Goal: Task Accomplishment & Management: Use online tool/utility

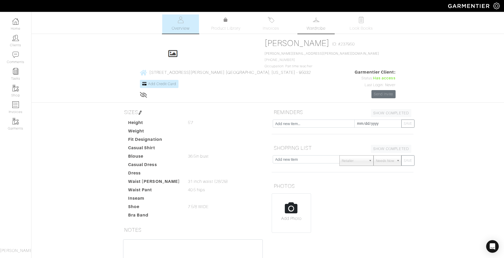
click at [315, 25] on link "Wardrobe" at bounding box center [316, 23] width 37 height 19
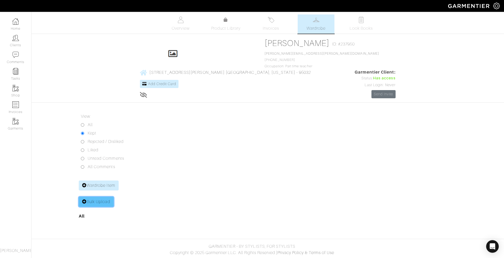
click at [106, 197] on link "Bulk Upload" at bounding box center [96, 202] width 35 height 10
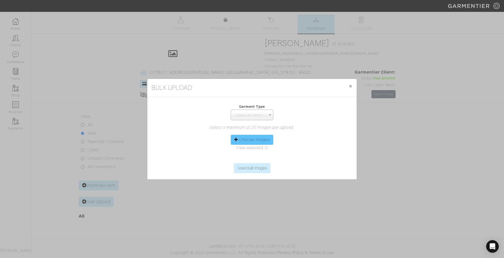
click at [263, 139] on label "Choose Images" at bounding box center [254, 139] width 31 height 6
click at [263, 155] on input "Choose Images" at bounding box center [252, 159] width 80 height 8
type input "C:\fakepath\IMG_5946.jpeg"
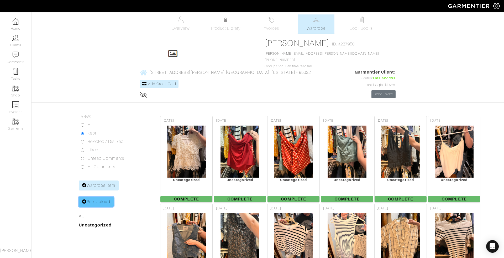
click at [94, 197] on link "Bulk Upload" at bounding box center [96, 202] width 35 height 10
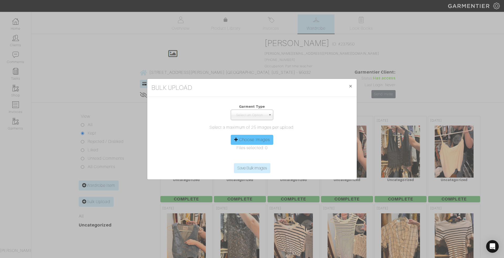
click at [250, 139] on label "Choose Images" at bounding box center [254, 139] width 31 height 6
click at [250, 155] on input "Choose Images" at bounding box center [252, 159] width 80 height 8
type input "C:\fakepath\IMG_5967.jpeg"
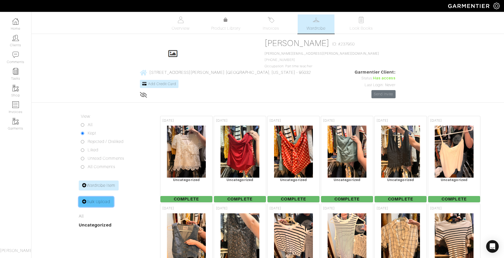
click at [91, 197] on link "Bulk Upload" at bounding box center [96, 202] width 35 height 10
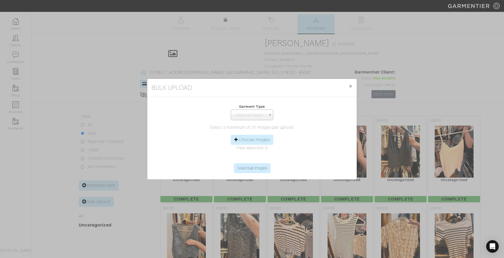
click at [253, 135] on div "Select a maximum of 25 images per upload. Choose Images Files selected: 0" at bounding box center [251, 143] width 201 height 39
click at [250, 140] on label "Choose Images" at bounding box center [254, 139] width 31 height 6
click at [250, 155] on input "Choose Images" at bounding box center [252, 159] width 80 height 8
type input "C:\fakepath\IMG_5991.jpeg"
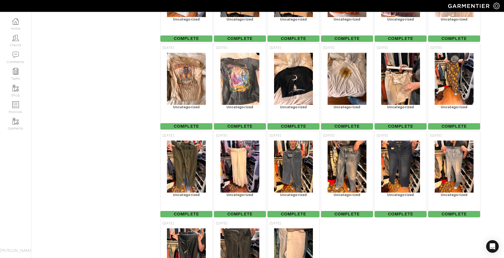
scroll to position [25, 0]
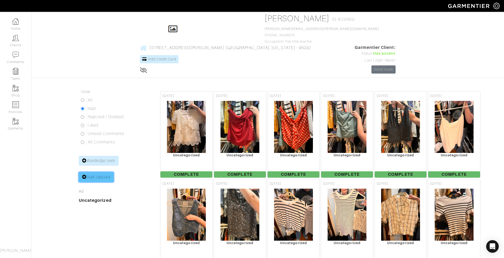
click at [94, 172] on link "Bulk Upload" at bounding box center [96, 177] width 35 height 10
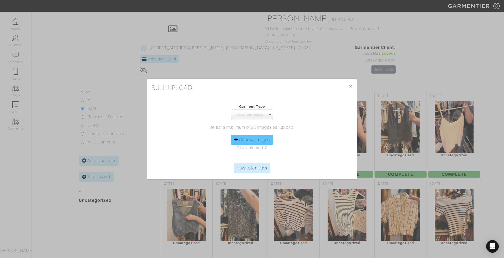
click at [245, 143] on div "Choose Images" at bounding box center [252, 140] width 43 height 10
click at [240, 141] on label "Choose Images" at bounding box center [254, 139] width 31 height 6
click at [240, 155] on input "Choose Images" at bounding box center [252, 159] width 80 height 8
type input "C:\fakepath\IMG_6016.jpeg"
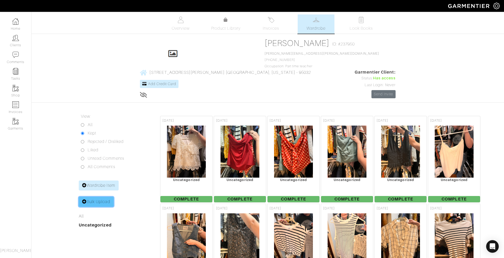
click at [97, 197] on link "Bulk Upload" at bounding box center [96, 202] width 35 height 10
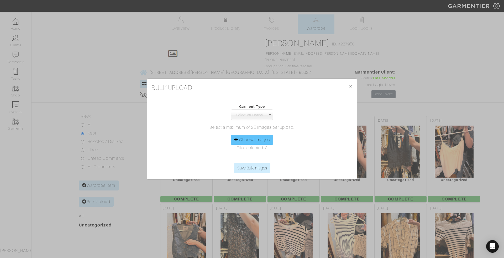
click at [249, 140] on label "Choose Images" at bounding box center [254, 139] width 31 height 6
click at [249, 155] on input "Choose Images" at bounding box center [252, 159] width 80 height 8
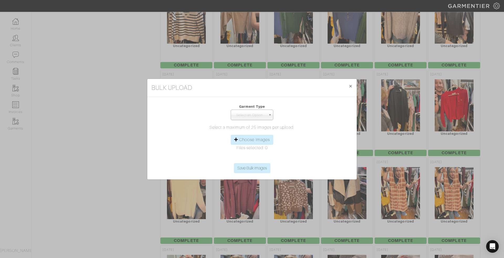
scroll to position [646, 0]
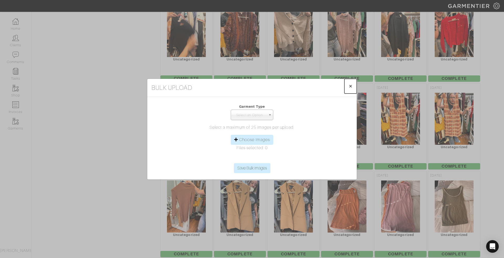
click at [349, 86] on span "×" at bounding box center [350, 85] width 4 height 7
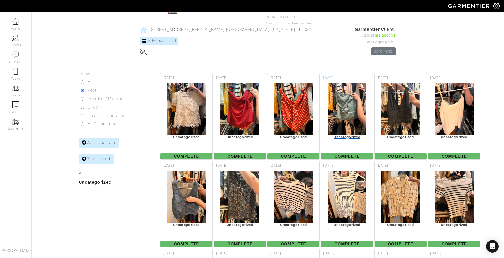
click at [351, 84] on img at bounding box center [347, 108] width 40 height 52
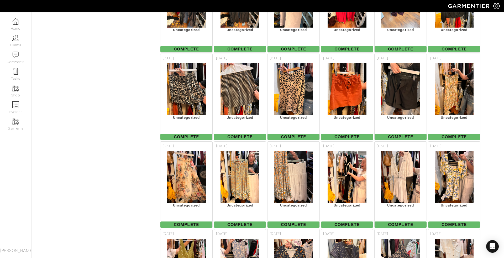
scroll to position [65, 0]
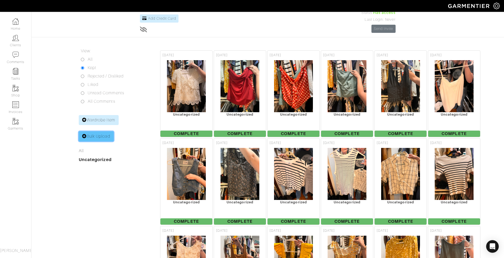
click at [103, 131] on link "Bulk Upload" at bounding box center [96, 136] width 35 height 10
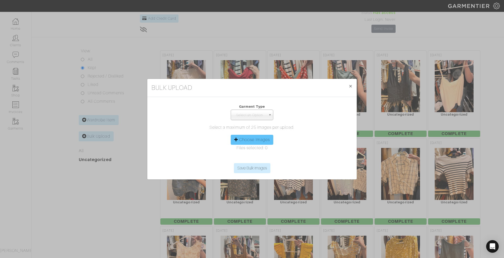
click at [241, 141] on label "Choose Images" at bounding box center [254, 139] width 31 height 6
click at [241, 155] on input "Choose Images" at bounding box center [252, 159] width 80 height 8
type input "C:\fakepath\IMG_6037.jpeg"
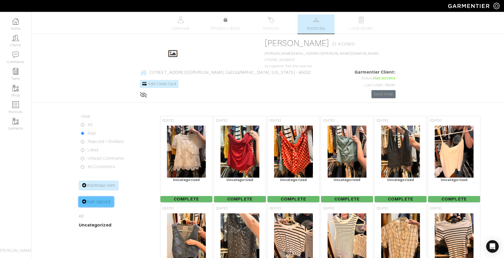
click at [91, 197] on link "Bulk Upload" at bounding box center [96, 202] width 35 height 10
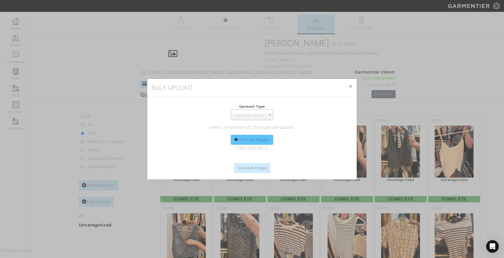
click at [258, 139] on label "Choose Images" at bounding box center [254, 139] width 31 height 6
click at [258, 155] on input "Choose Images" at bounding box center [252, 159] width 80 height 8
type input "C:\fakepath\IMG_6058.jpeg"
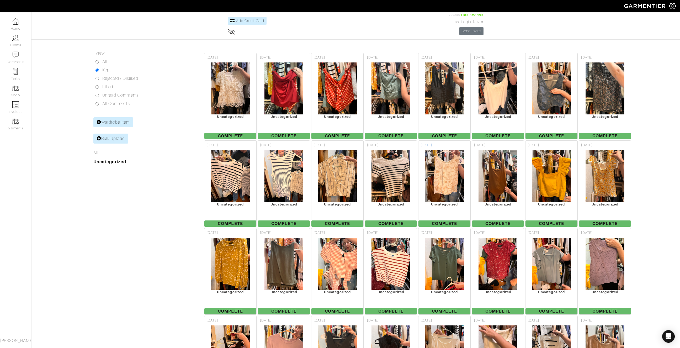
scroll to position [61, 0]
